Goal: Task Accomplishment & Management: Complete application form

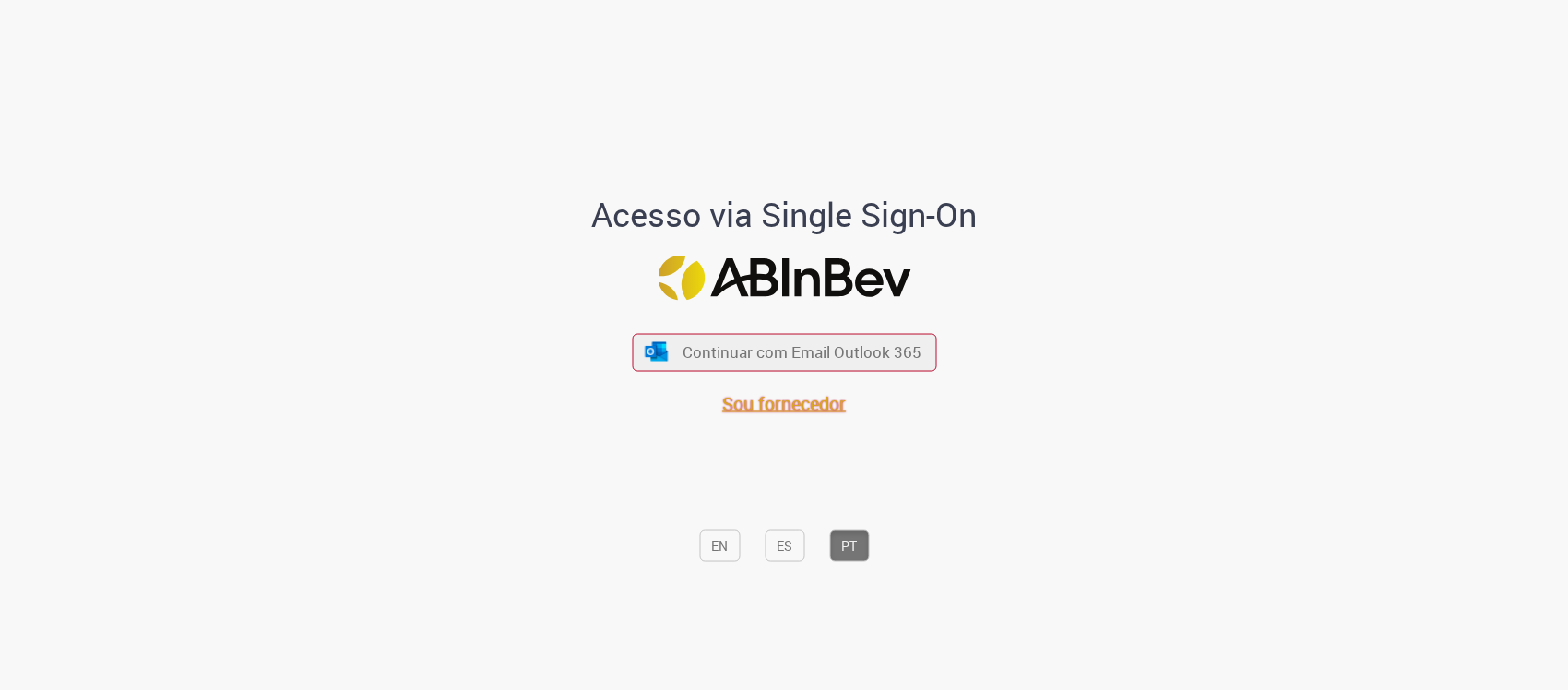
click at [744, 395] on span "Sou fornecedor" at bounding box center [783, 402] width 123 height 25
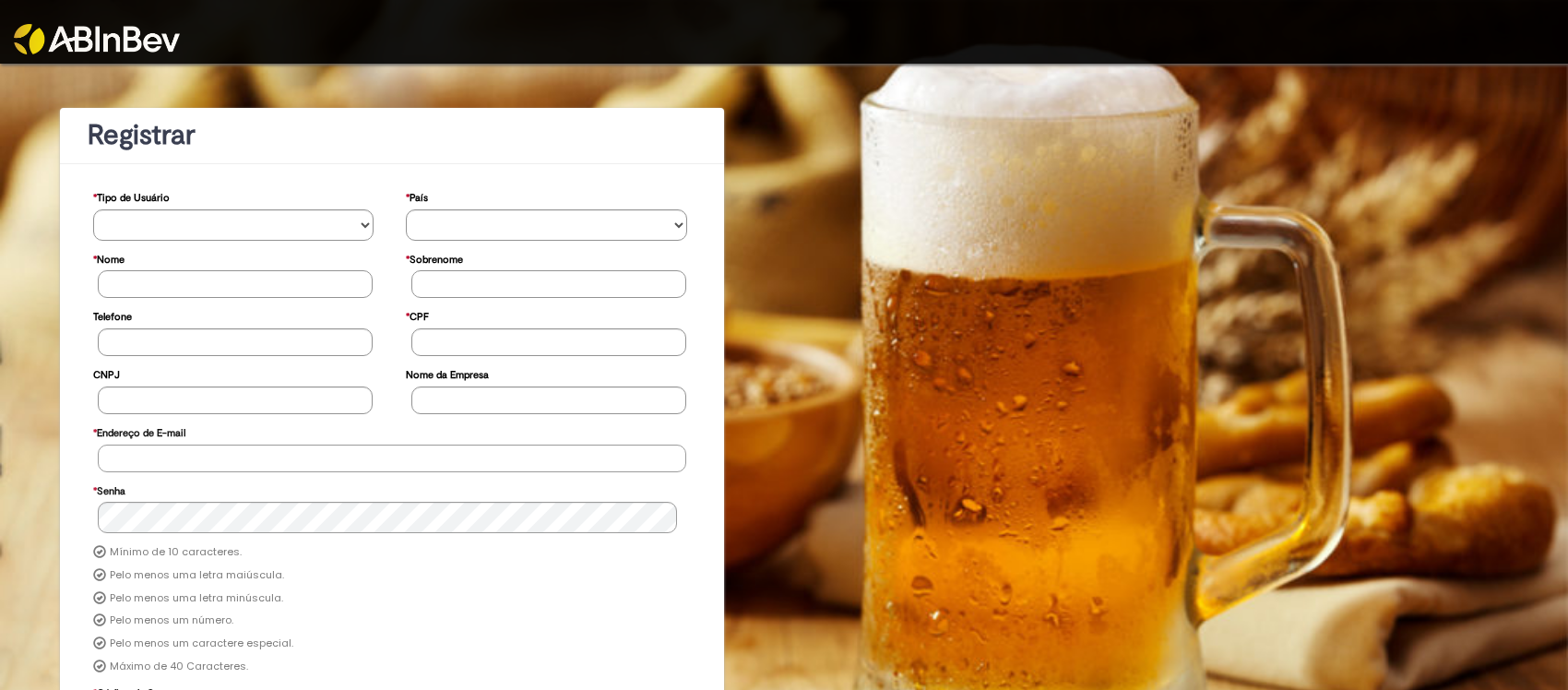
type input "**********"
click at [143, 38] on img at bounding box center [97, 38] width 166 height 31
